Goal: Information Seeking & Learning: Learn about a topic

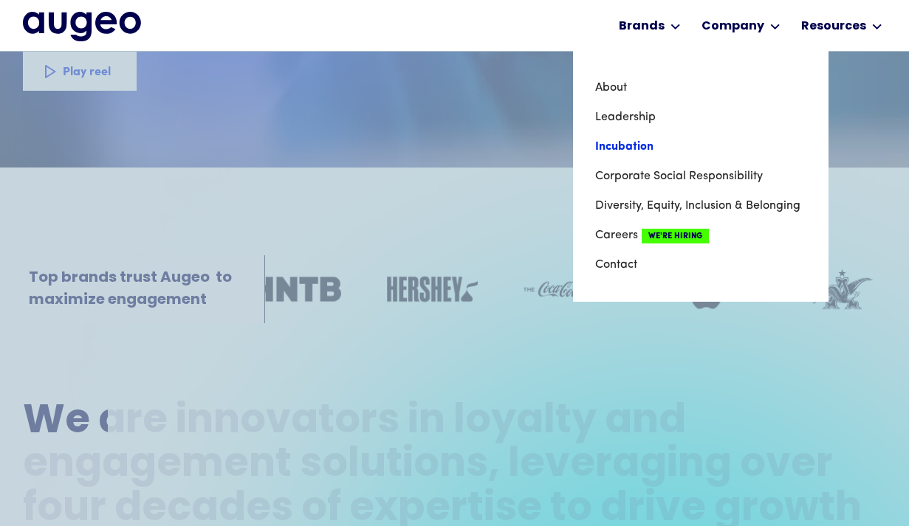
scroll to position [338, 0]
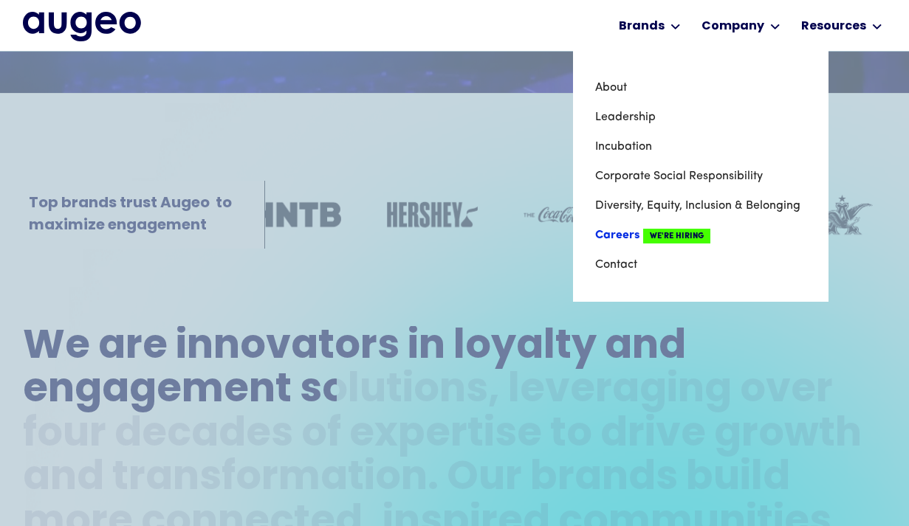
click at [627, 230] on link "Careers We're Hiring" at bounding box center [700, 236] width 211 height 30
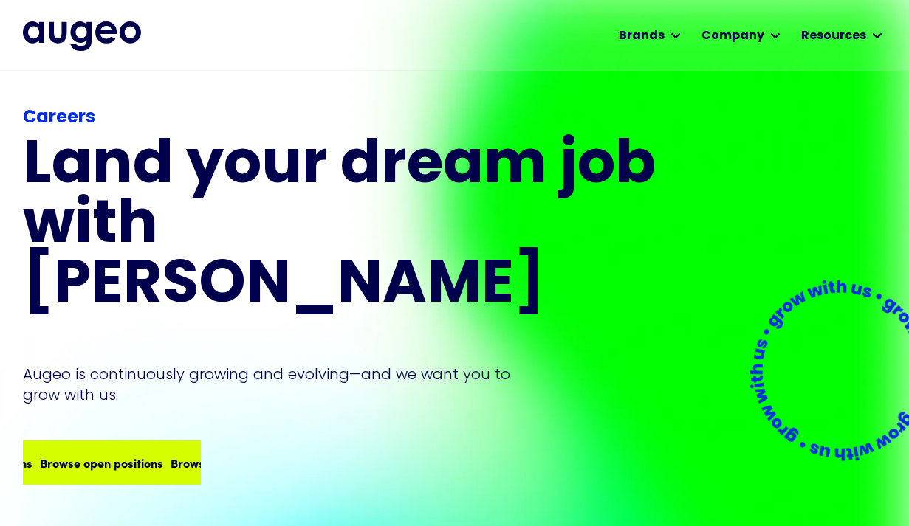
click at [148, 441] on link "Browse open positions Browse open positions Browse open positions Browse open p…" at bounding box center [112, 463] width 178 height 44
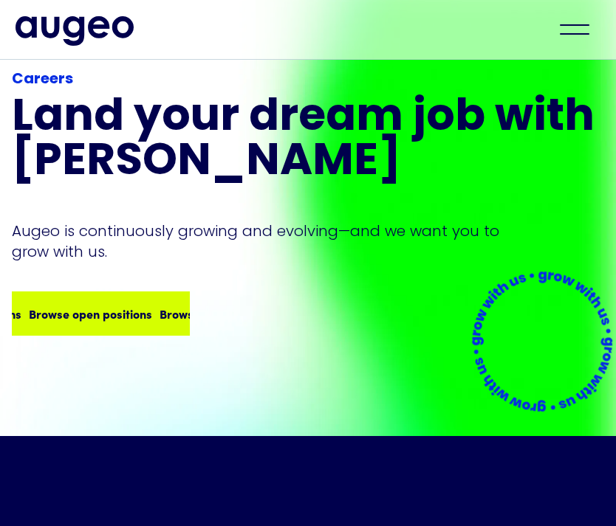
click at [131, 297] on div "Careers Land your dream job﻿ with Augeo Augeo is continuously growing and evolv…" at bounding box center [308, 202] width 592 height 267
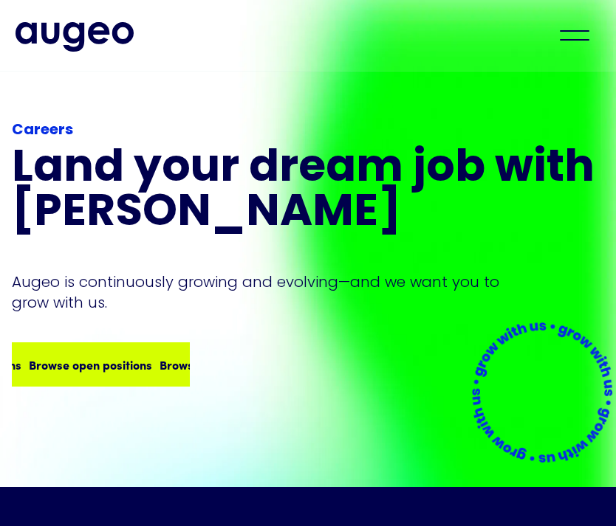
click at [125, 341] on div "Careers Land your dream job﻿ with Augeo Augeo is continuously growing and evolv…" at bounding box center [308, 253] width 592 height 267
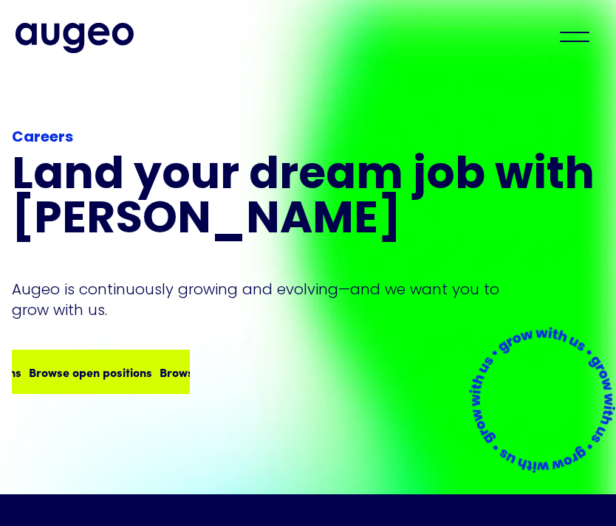
click at [124, 358] on div "Browse open positions Browse open positions Browse open positions Browse open p…" at bounding box center [100, 371] width 175 height 41
